Goal: Task Accomplishment & Management: Manage account settings

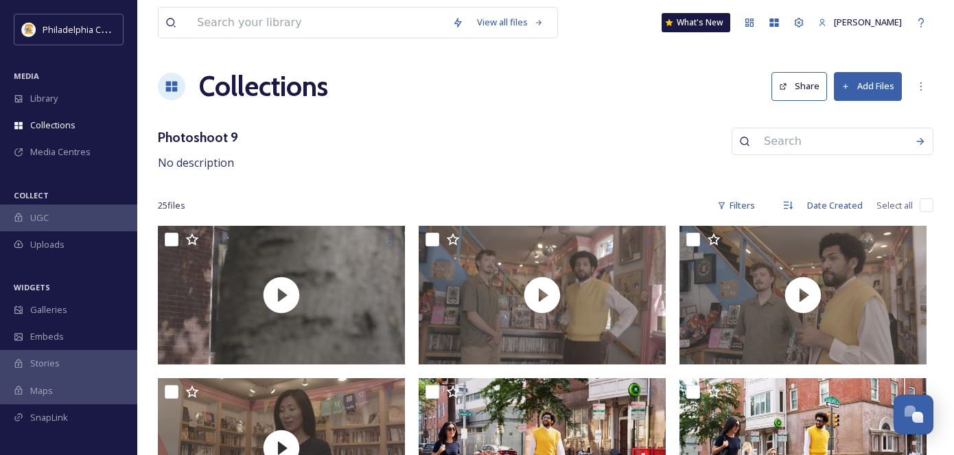
scroll to position [1610, 0]
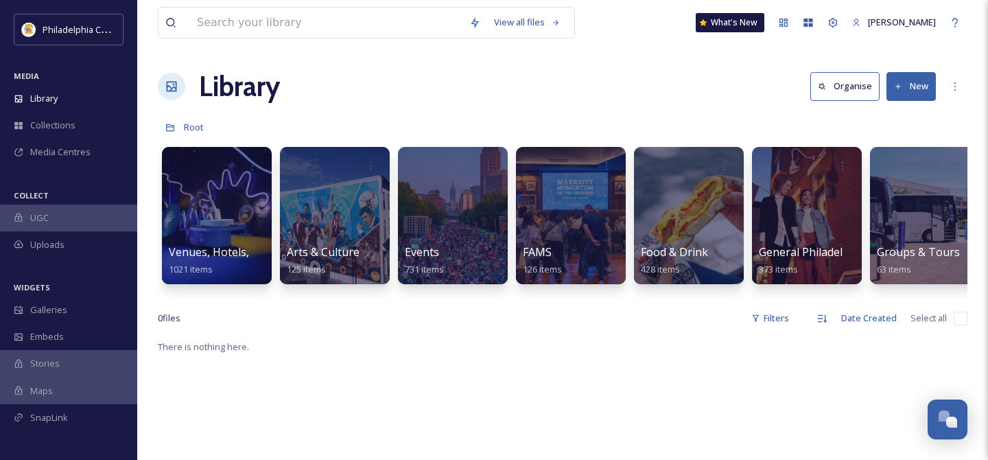
scroll to position [1605, 0]
click at [520, 102] on div "Library Organise New" at bounding box center [563, 86] width 810 height 41
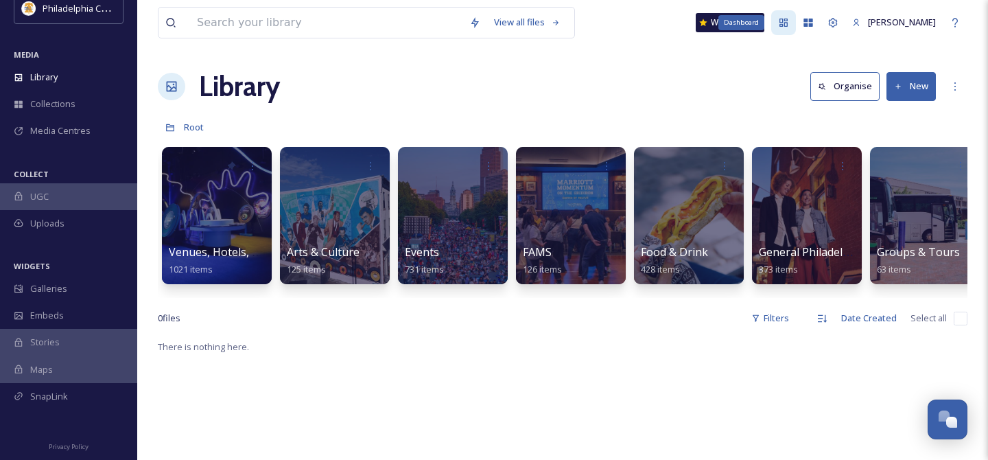
click at [785, 25] on icon at bounding box center [784, 23] width 8 height 8
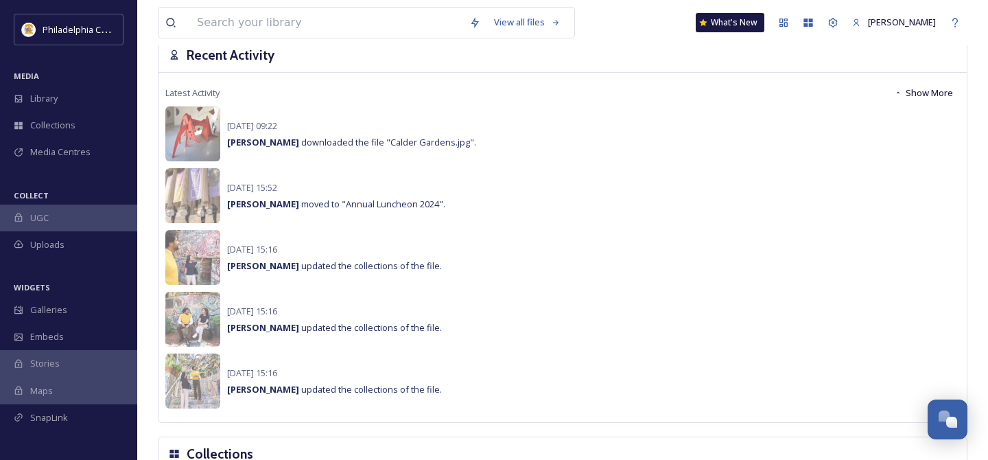
scroll to position [985, 0]
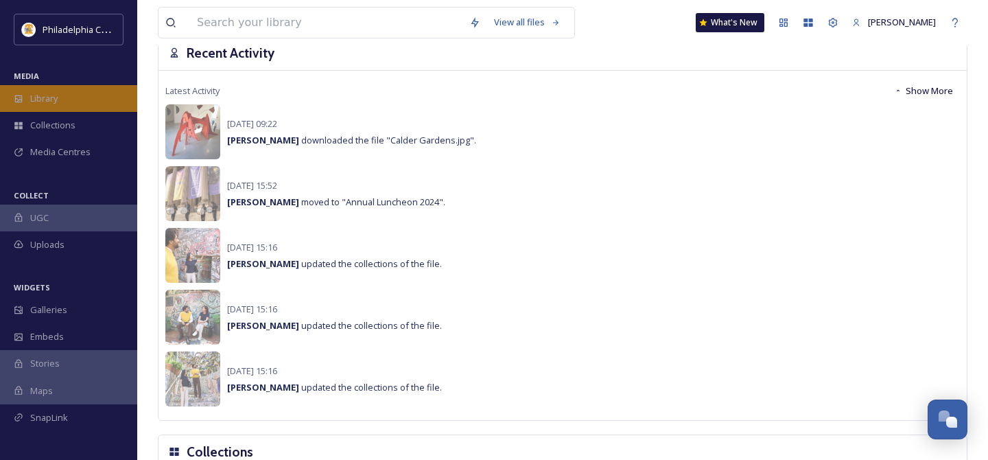
click at [58, 99] on span "Library" at bounding box center [43, 98] width 27 height 13
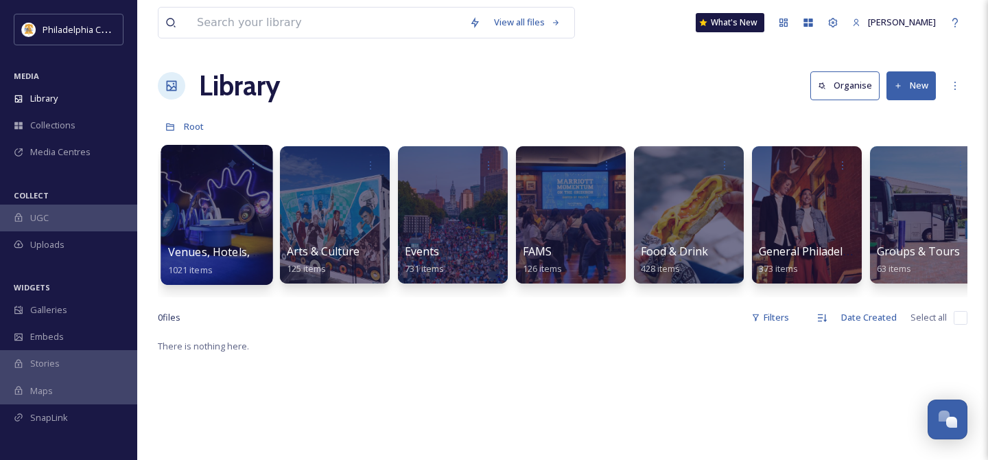
click at [235, 231] on div at bounding box center [217, 215] width 112 height 140
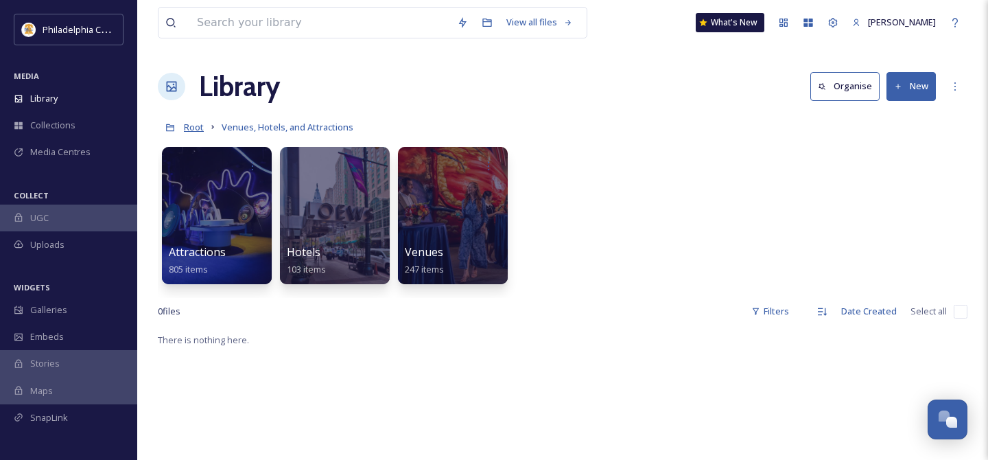
click at [194, 126] on span "Root" at bounding box center [194, 127] width 20 height 12
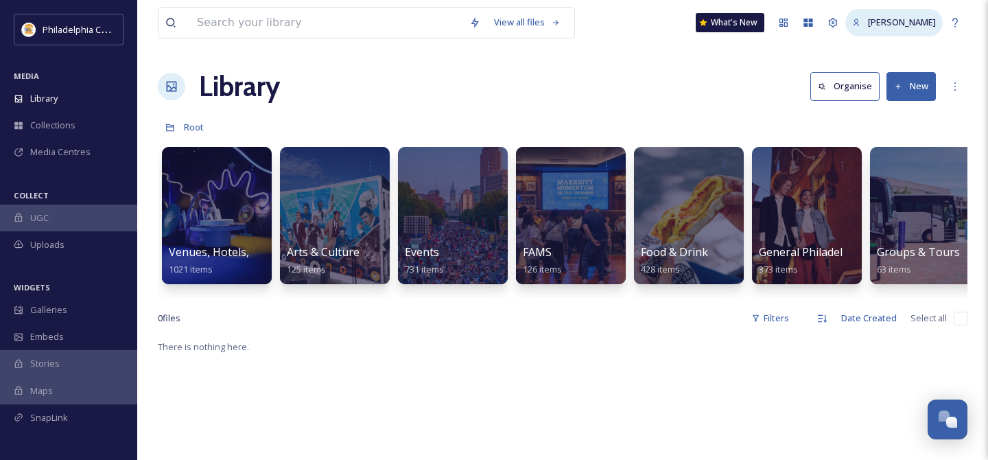
click at [894, 23] on span "[PERSON_NAME]" at bounding box center [902, 22] width 68 height 12
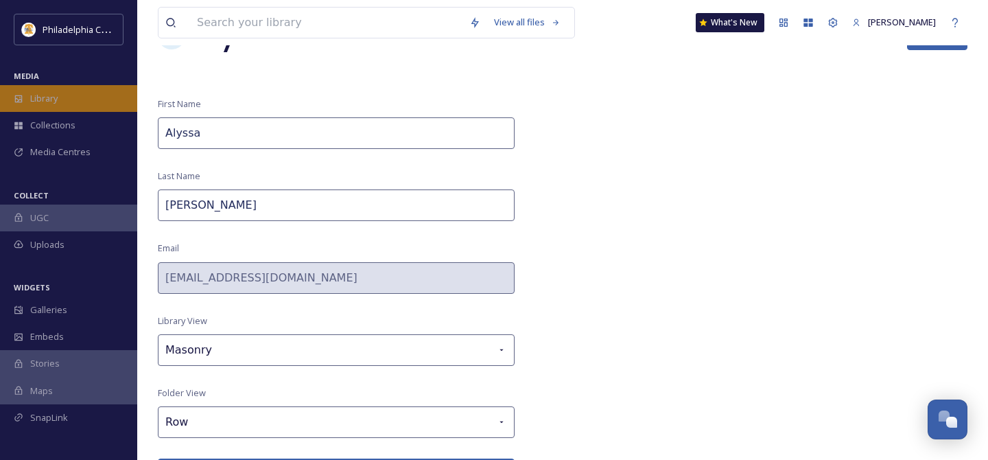
click at [76, 104] on div "Library" at bounding box center [68, 98] width 137 height 27
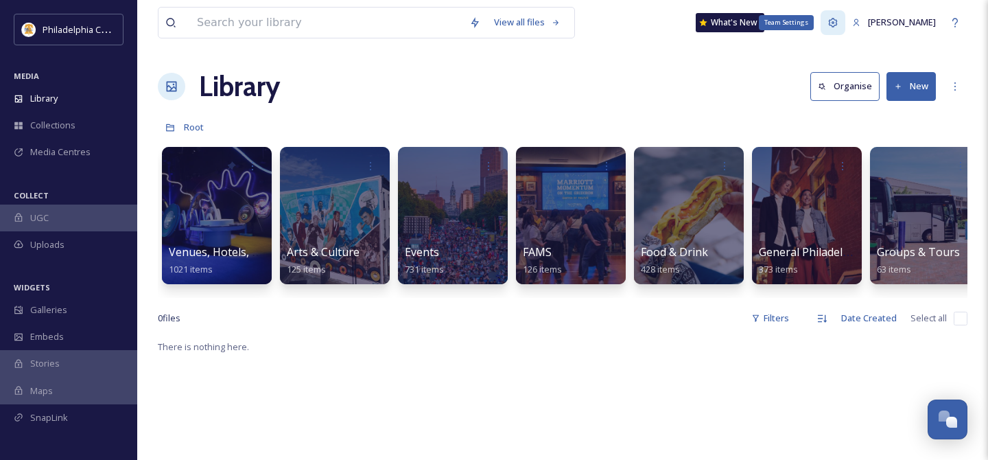
click at [837, 26] on icon at bounding box center [833, 22] width 11 height 11
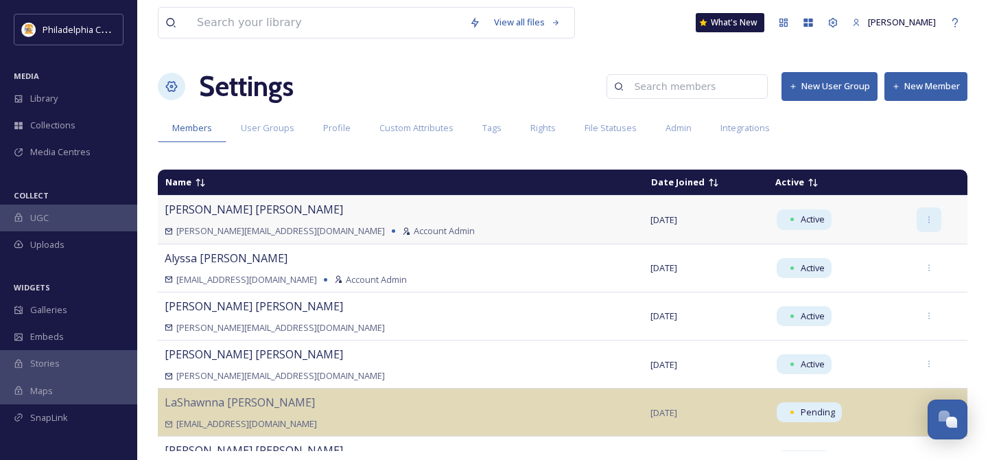
click at [925, 222] on icon at bounding box center [929, 220] width 9 height 9
click at [870, 148] on div "View all files What's New Alyssa Kaminski Settings New User Group New Member Me…" at bounding box center [562, 230] width 851 height 460
click at [270, 133] on span "User Groups" at bounding box center [268, 127] width 54 height 13
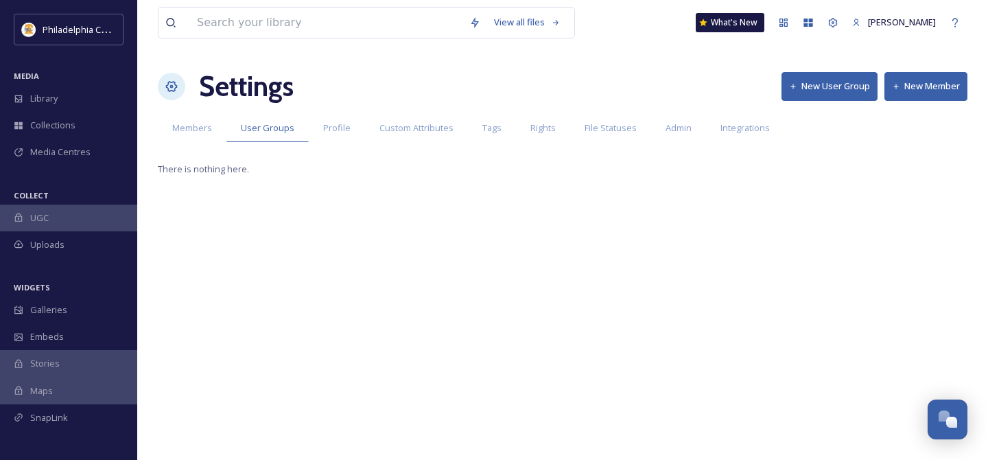
click at [821, 80] on button "New User Group" at bounding box center [830, 86] width 96 height 28
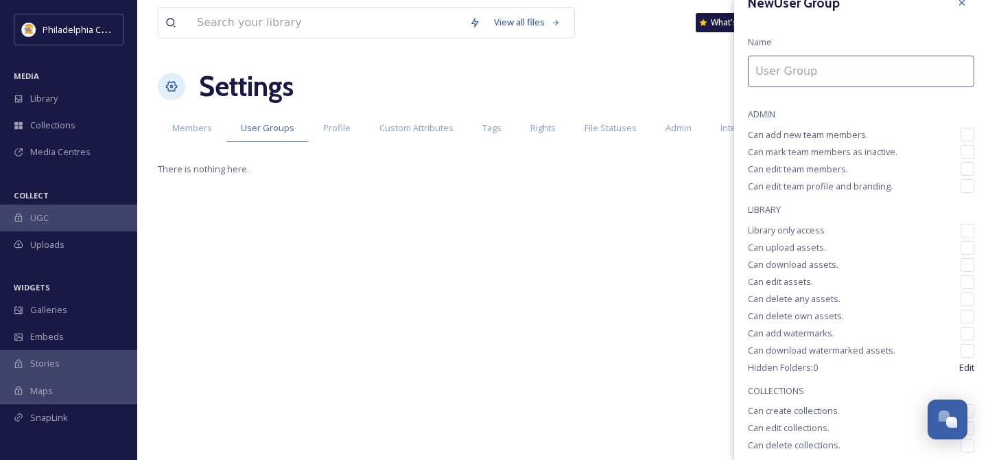
scroll to position [26, 0]
click at [839, 58] on input at bounding box center [861, 69] width 227 height 32
type input "Super User"
click at [974, 131] on input "checkbox" at bounding box center [968, 132] width 14 height 14
checkbox input "true"
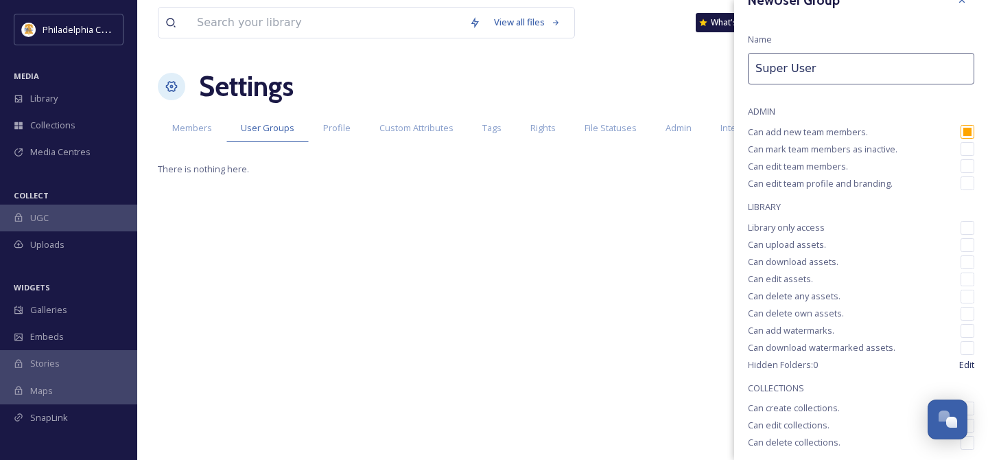
click at [971, 148] on input "checkbox" at bounding box center [968, 149] width 14 height 14
checkbox input "true"
click at [969, 169] on input "checkbox" at bounding box center [968, 166] width 14 height 14
checkbox input "true"
click at [969, 185] on input "checkbox" at bounding box center [968, 183] width 14 height 14
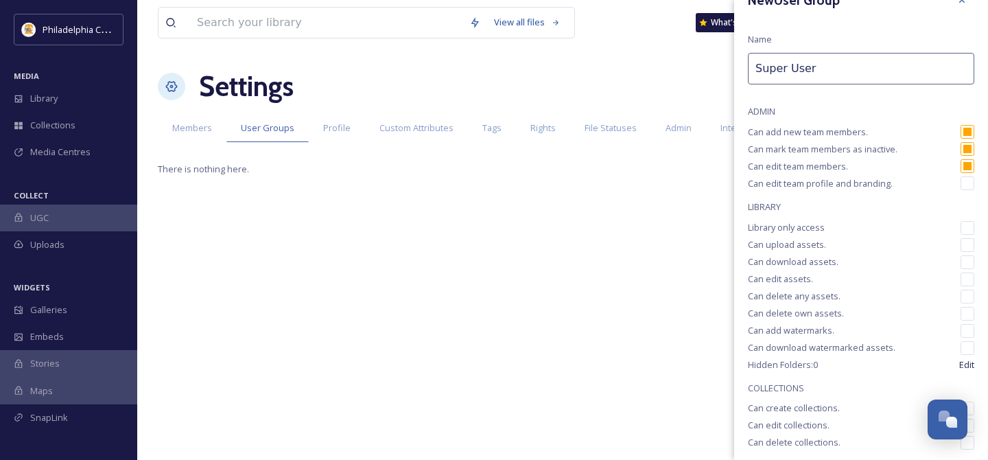
checkbox input "true"
click at [968, 227] on input "checkbox" at bounding box center [968, 228] width 14 height 14
checkbox input "false"
click at [968, 246] on input "checkbox" at bounding box center [968, 245] width 14 height 14
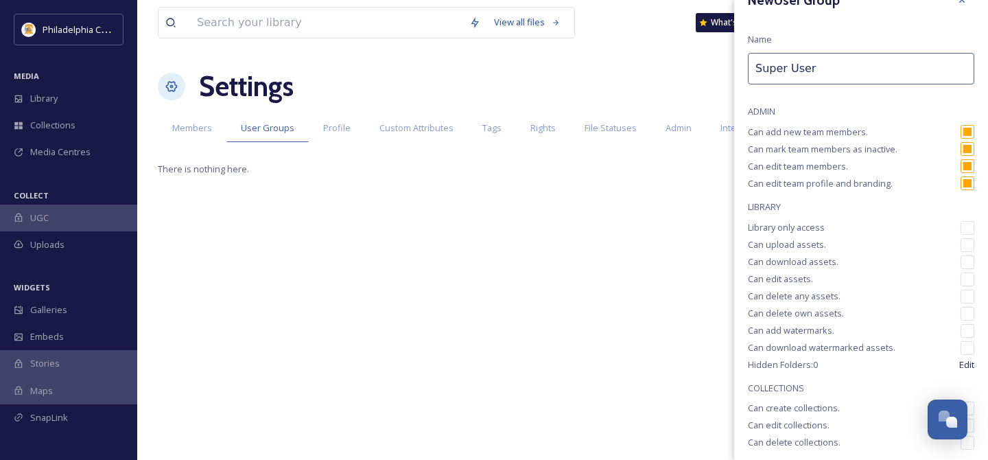
checkbox input "true"
click at [968, 265] on input "checkbox" at bounding box center [968, 262] width 14 height 14
checkbox input "true"
click at [968, 278] on input "checkbox" at bounding box center [968, 280] width 14 height 14
checkbox input "true"
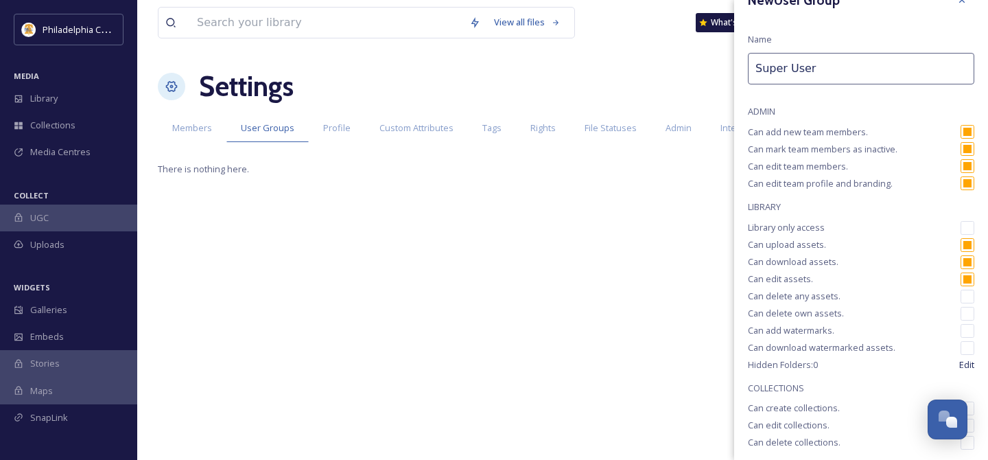
click at [968, 295] on input "checkbox" at bounding box center [968, 297] width 14 height 14
checkbox input "true"
click at [968, 312] on input "checkbox" at bounding box center [968, 314] width 14 height 14
checkbox input "true"
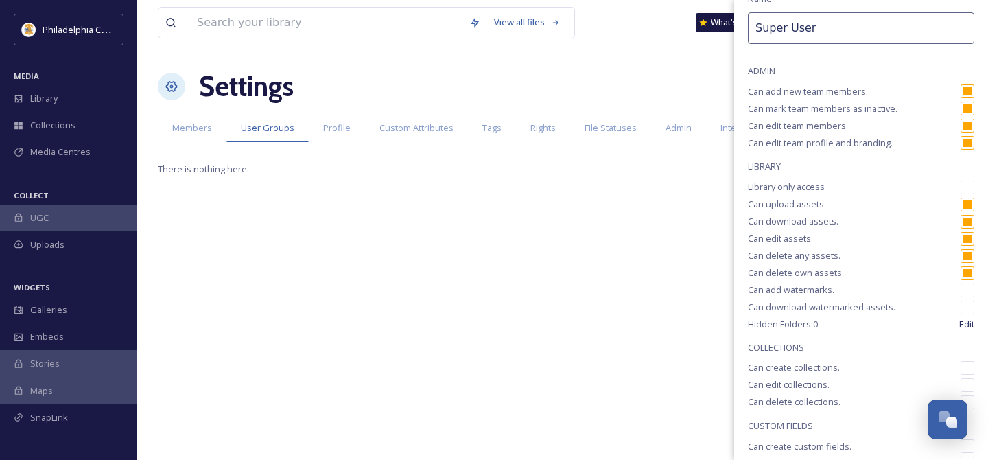
scroll to position [68, 0]
click at [967, 290] on input "checkbox" at bounding box center [968, 289] width 14 height 14
checkbox input "true"
click at [968, 302] on input "checkbox" at bounding box center [968, 306] width 14 height 14
checkbox input "true"
